Goal: Information Seeking & Learning: Learn about a topic

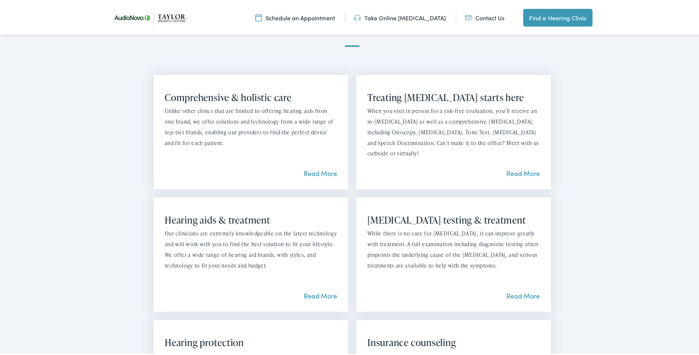
scroll to position [590, 0]
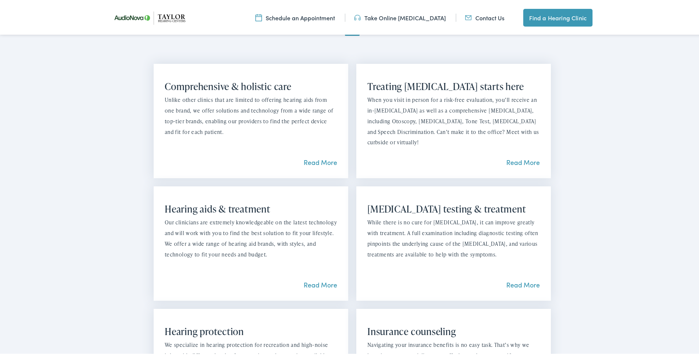
click at [317, 278] on link "Read More" at bounding box center [321, 282] width 34 height 9
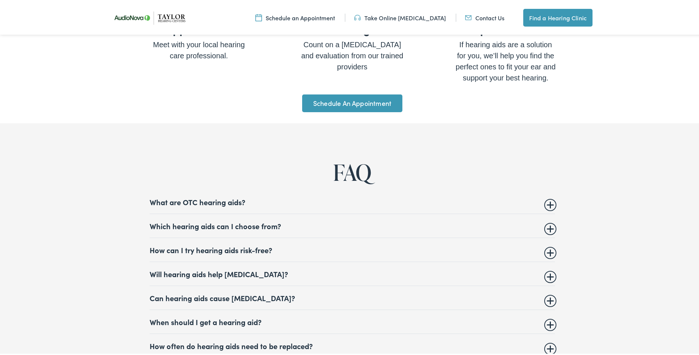
scroll to position [2765, 0]
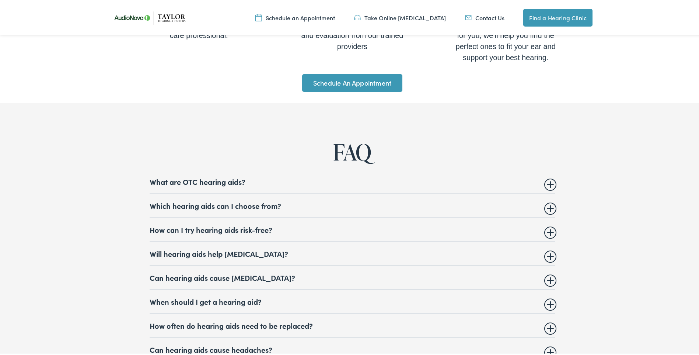
click at [202, 176] on summary "What are OTC hearing aids?" at bounding box center [352, 179] width 405 height 9
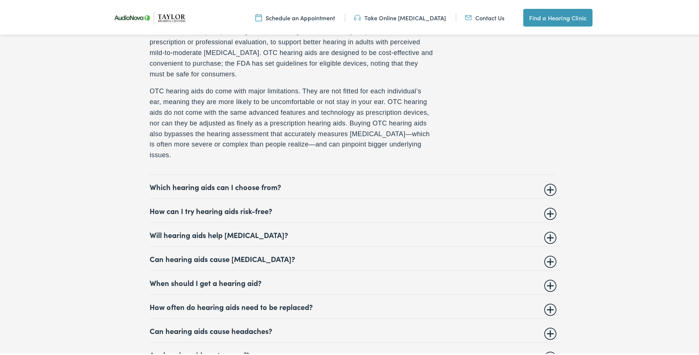
scroll to position [2949, 0]
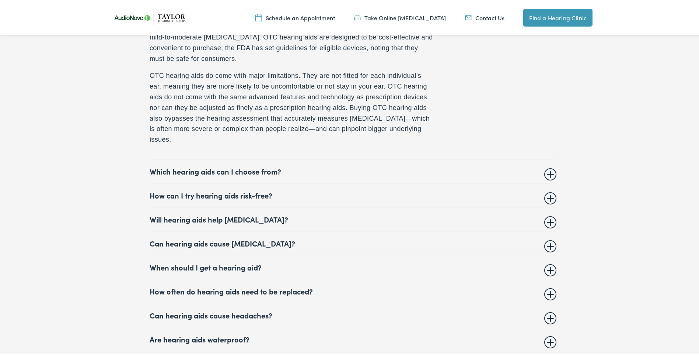
click at [183, 237] on summary "Can hearing aids cause [MEDICAL_DATA]?" at bounding box center [352, 241] width 405 height 9
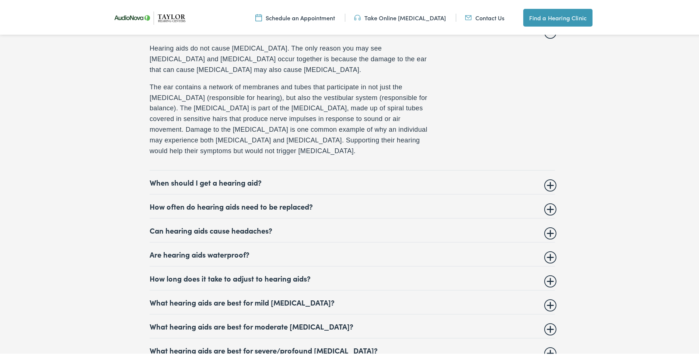
scroll to position [3014, 0]
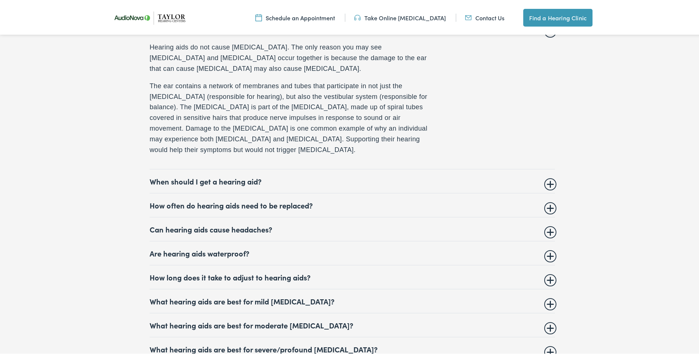
click at [239, 199] on summary "How often do hearing aids need to be replaced?" at bounding box center [352, 203] width 405 height 9
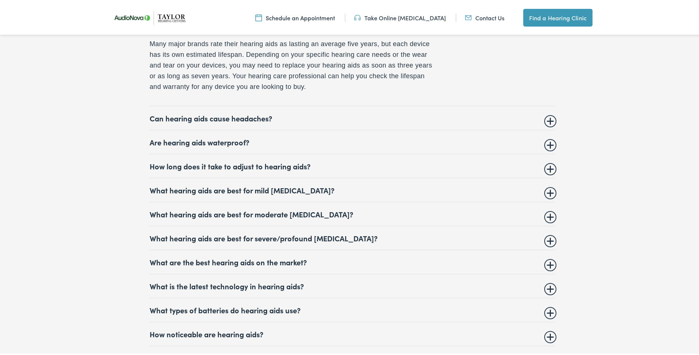
scroll to position [3087, 0]
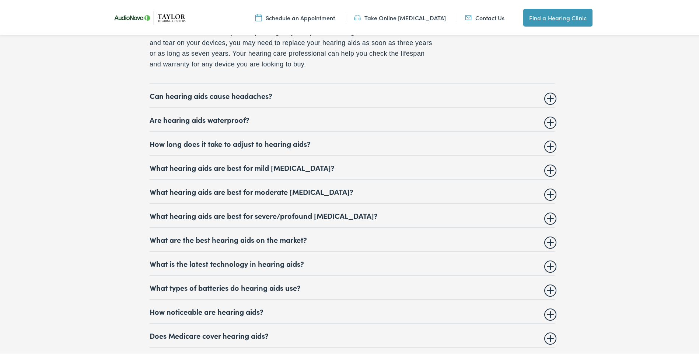
click at [191, 281] on summary "What types of batteries do hearing aids use?" at bounding box center [352, 285] width 405 height 9
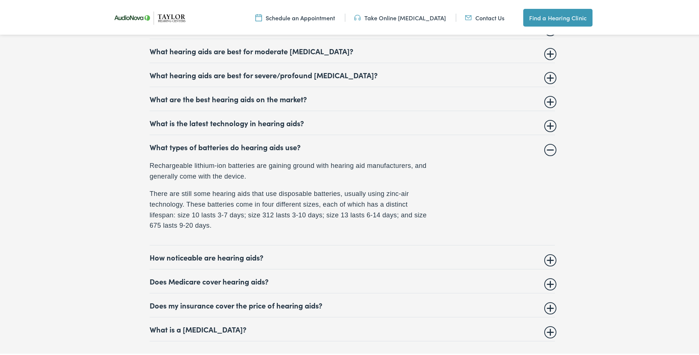
scroll to position [3161, 0]
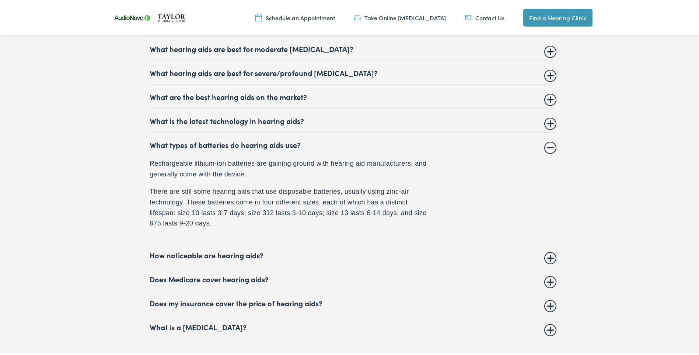
click at [187, 273] on summary "Does Medicare cover hearing aids?" at bounding box center [352, 277] width 405 height 9
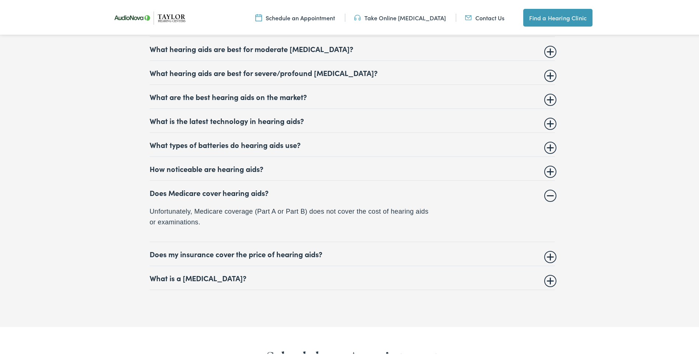
click at [194, 250] on summary "Does my insurance cover the price of hearing aids?" at bounding box center [352, 252] width 405 height 9
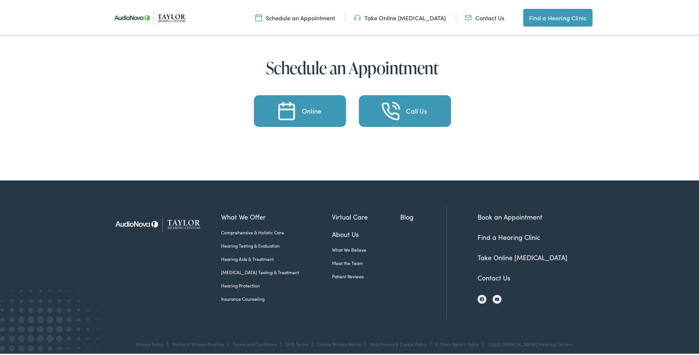
scroll to position [3474, 0]
